Goal: Information Seeking & Learning: Learn about a topic

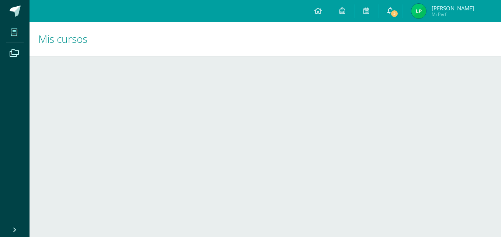
click at [393, 13] on span "2" at bounding box center [394, 14] width 8 height 8
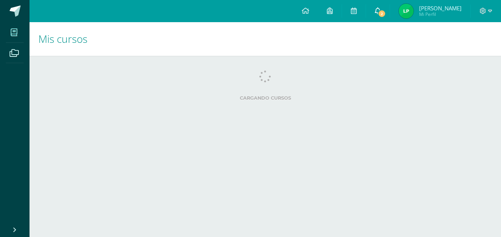
click at [378, 11] on icon at bounding box center [378, 10] width 6 height 7
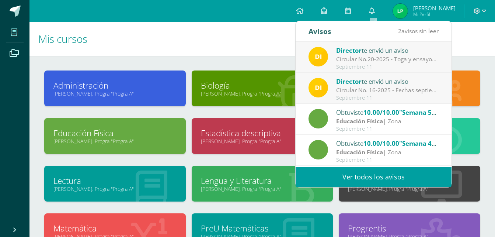
click at [413, 94] on div "Circular No. 16-2025 - Fechas septiembre: Estimados padres de familia y/o encar…" at bounding box center [387, 90] width 103 height 8
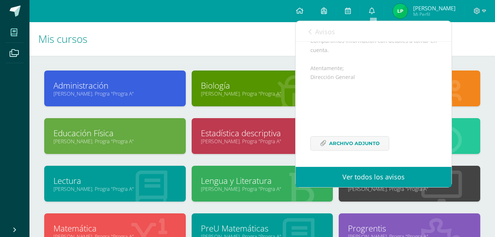
scroll to position [108, 0]
click at [360, 139] on span "Archivo Adjunto" at bounding box center [354, 143] width 51 height 14
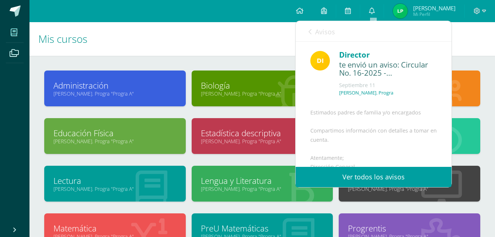
click at [313, 33] on link "Avisos" at bounding box center [322, 31] width 27 height 21
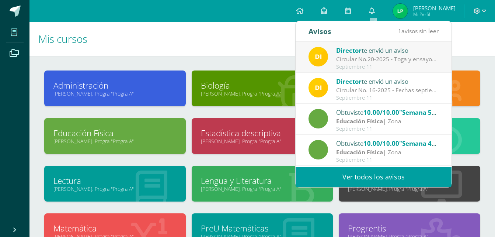
click at [353, 59] on div "Circular No.20-2025 - Toga y ensayos [PERSON_NAME]: Estimados padres de familia…" at bounding box center [387, 59] width 103 height 8
click at [419, 58] on div "Circular No.20-2025 - Toga y ensayos [PERSON_NAME]: Estimados padres de familia…" at bounding box center [387, 59] width 103 height 8
click at [408, 57] on div "Circular No.20-2025 - Toga y ensayos [PERSON_NAME]: Estimados padres de familia…" at bounding box center [387, 59] width 103 height 8
click at [328, 51] on div "Director te envió un aviso Circular No.20-2025 - Toga y ensayos de Quinto Bachi…" at bounding box center [374, 57] width 130 height 24
click at [325, 54] on img at bounding box center [319, 57] width 20 height 20
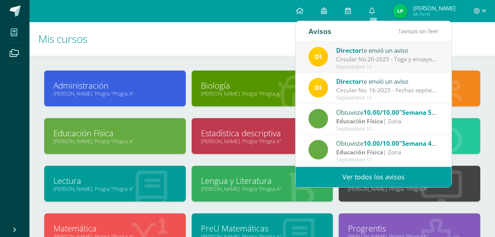
click at [413, 53] on div "Director te envió un aviso" at bounding box center [387, 50] width 103 height 10
click at [425, 63] on div "Circular No.20-2025 - Toga y ensayos [PERSON_NAME]: Estimados padres de familia…" at bounding box center [387, 59] width 103 height 8
click at [389, 100] on div "Septiembre 11" at bounding box center [387, 98] width 103 height 6
click at [384, 92] on div "Circular No. 16-2025 - Fechas septiembre: Estimados padres de familia y/o encar…" at bounding box center [387, 90] width 103 height 8
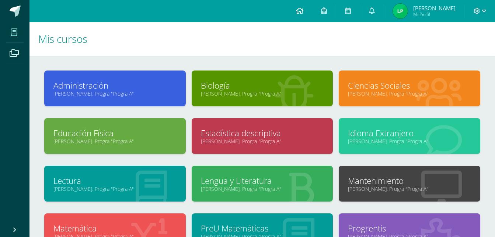
click at [303, 10] on icon at bounding box center [299, 10] width 7 height 7
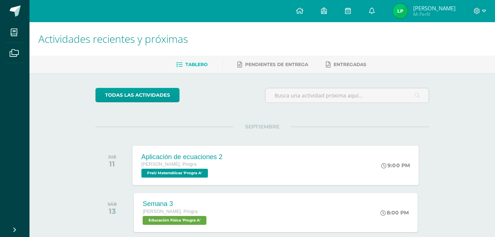
click at [221, 158] on div "Aplicación de ecuaciones 2" at bounding box center [182, 157] width 81 height 8
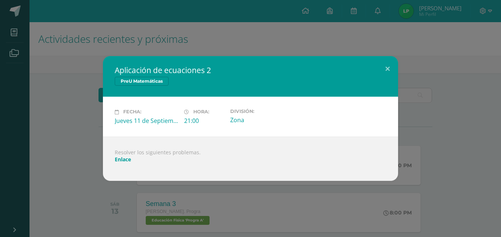
click at [123, 162] on link "Enlace" at bounding box center [123, 159] width 16 height 7
